Goal: Check status: Check status

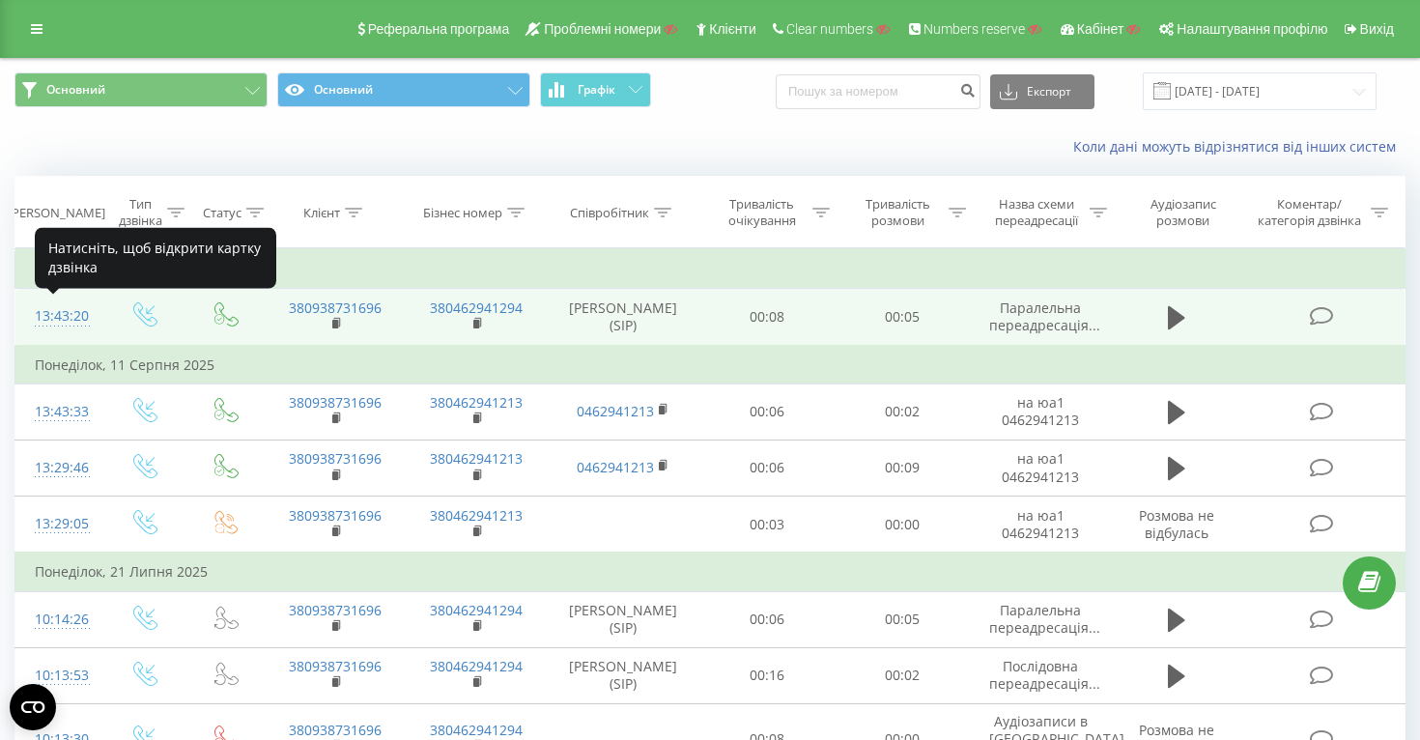
click at [57, 311] on div "13:43:20" at bounding box center [58, 316] width 47 height 38
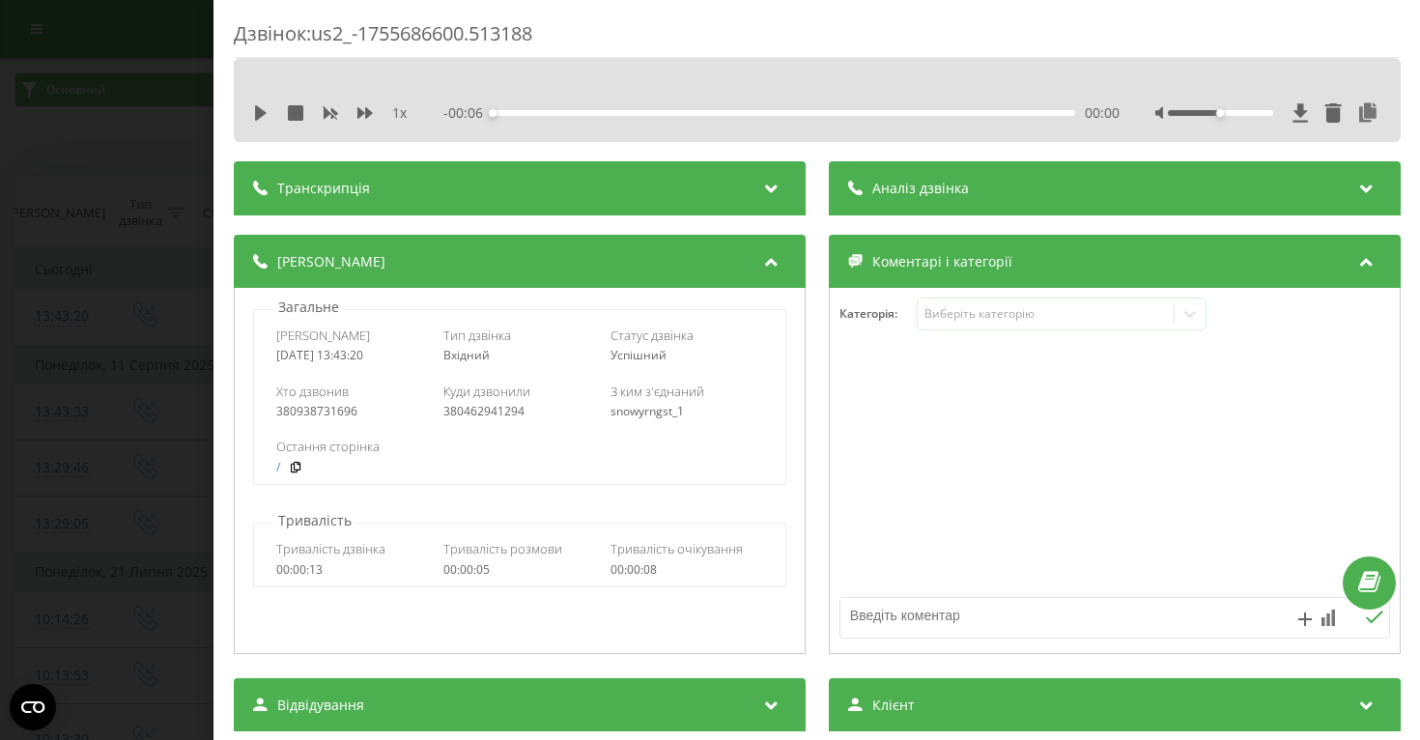
click at [88, 399] on div "Дзвінок : us2_-1755686600.513188 1 x - 00:06 00:00 00:00 Транскрипція Для AI-ан…" at bounding box center [710, 370] width 1420 height 740
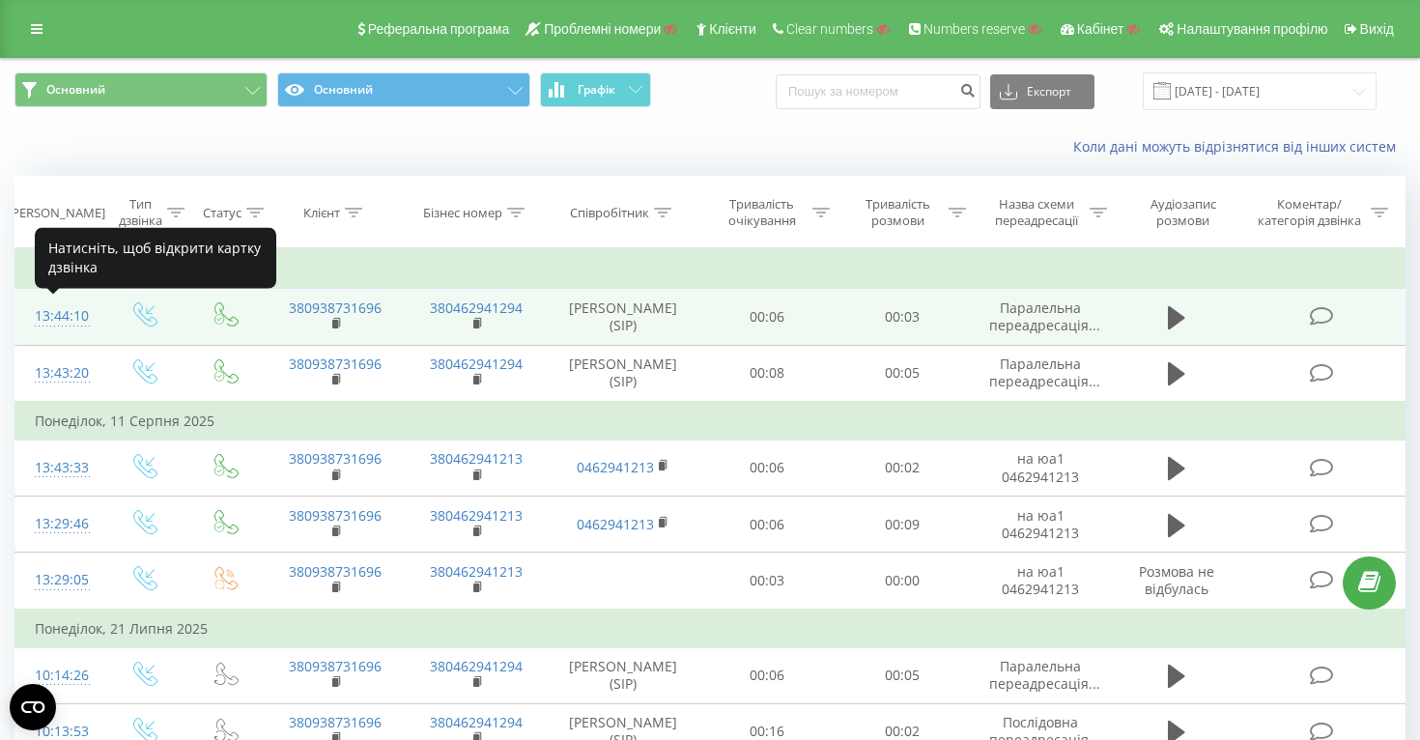
click at [61, 311] on div "13:44:10" at bounding box center [58, 316] width 47 height 38
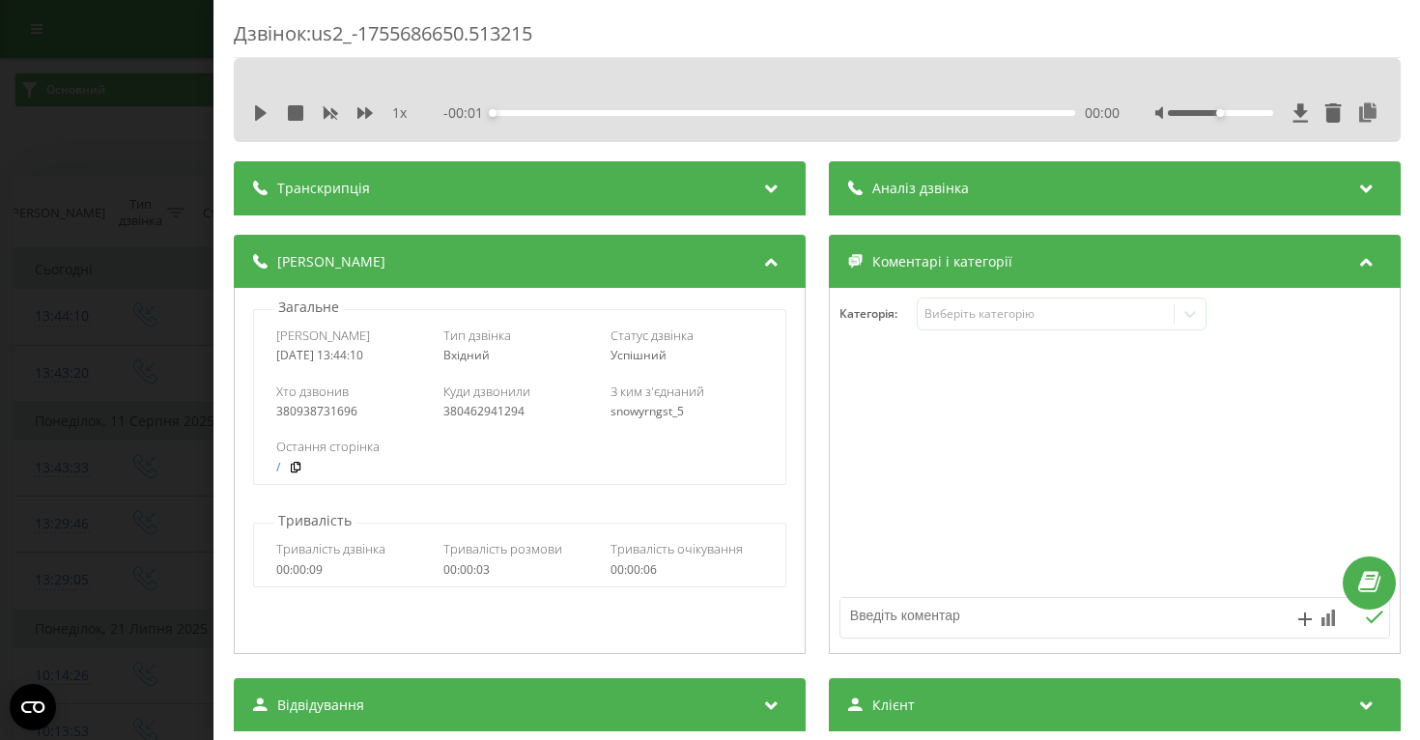
click at [121, 376] on div "Дзвінок : us2_-1755686650.513215 1 x - 00:01 00:00 00:00 Транскрипція Для AI-ан…" at bounding box center [710, 370] width 1420 height 740
